Goal: Manage account settings

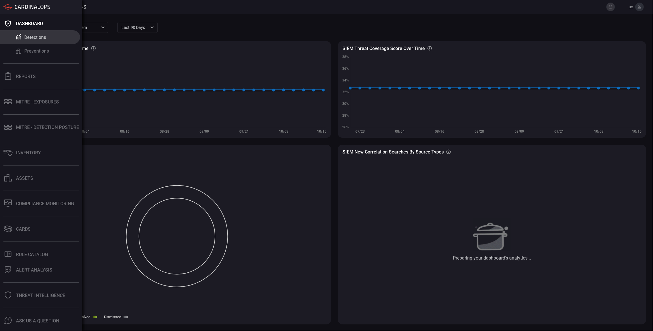
scroll to position [23, 0]
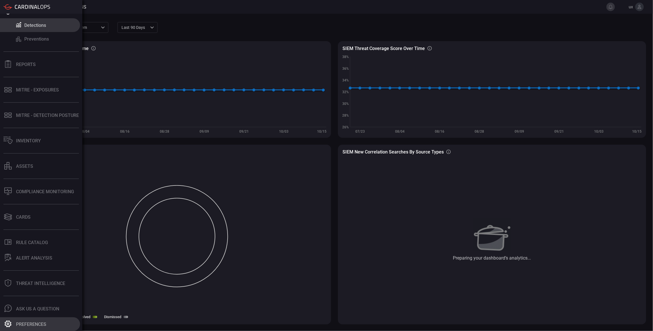
click at [25, 324] on div "Preferences" at bounding box center [31, 324] width 30 height 5
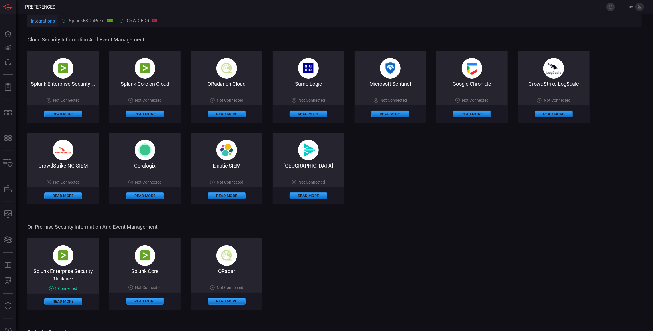
click at [91, 17] on button "SplunkESOnPrem SP" at bounding box center [87, 21] width 58 height 14
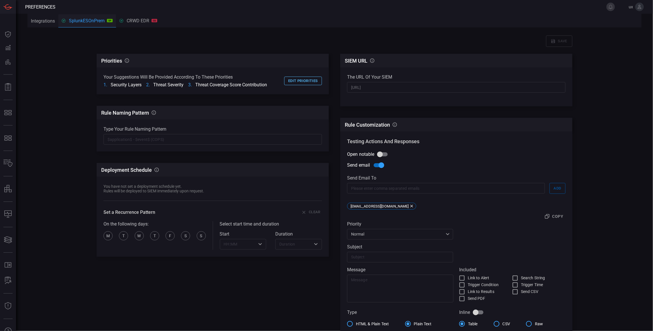
click at [302, 81] on button "Edit priorities" at bounding box center [303, 81] width 38 height 9
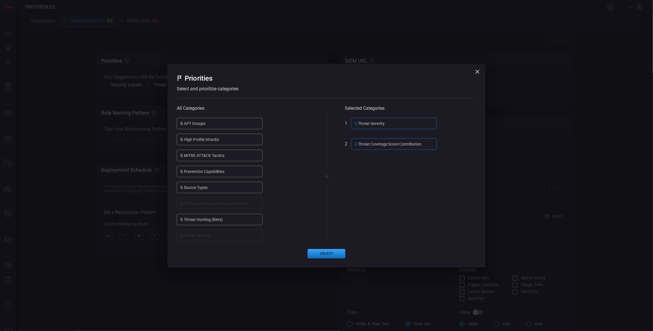
click at [205, 124] on div "APT Groups" at bounding box center [220, 123] width 86 height 11
click at [57, 65] on div "Priorities Select and prioritize categories All Categories APT Groups High Prof…" at bounding box center [326, 165] width 653 height 331
click at [478, 72] on icon "button" at bounding box center [477, 72] width 4 height 4
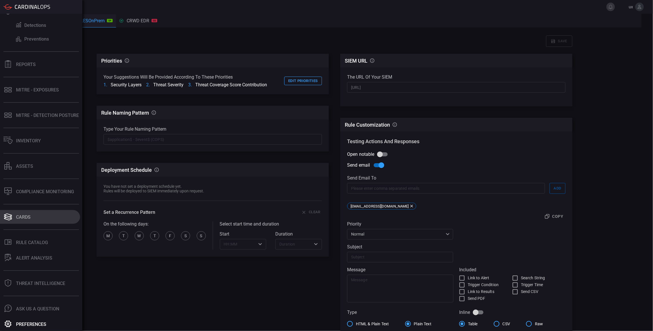
click at [16, 217] on div "Cards" at bounding box center [23, 216] width 15 height 5
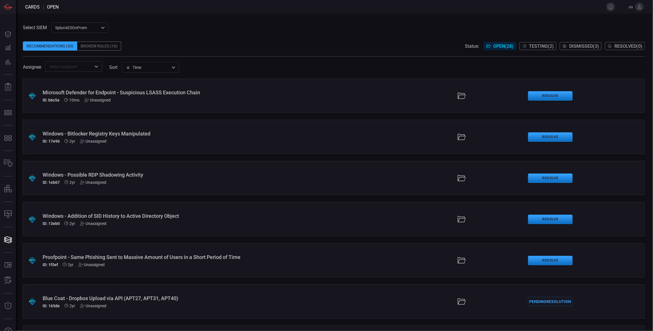
click at [152, 68] on div "Time visibleUpdateTime ​" at bounding box center [150, 67] width 57 height 11
